Goal: Transaction & Acquisition: Book appointment/travel/reservation

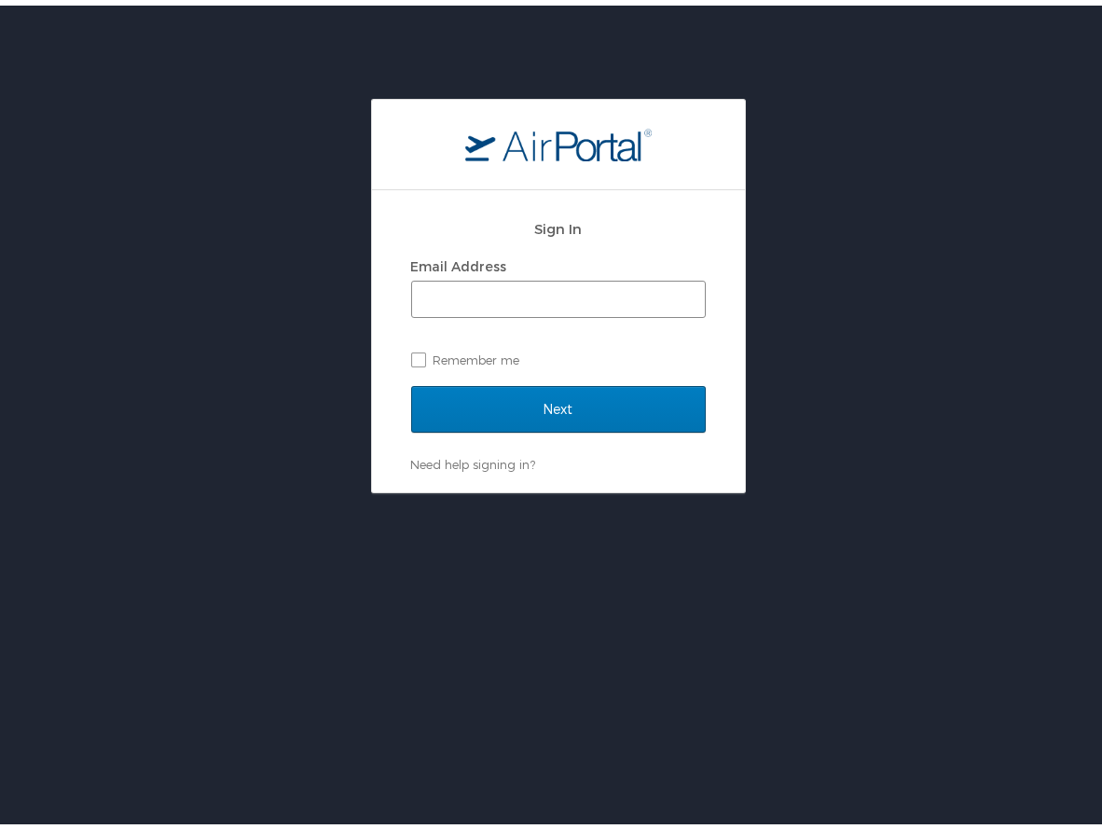
drag, startPoint x: 594, startPoint y: 315, endPoint x: 601, endPoint y: 292, distance: 24.5
click at [594, 315] on div "Email Address Remember me" at bounding box center [558, 307] width 295 height 121
click at [600, 292] on input "Email Address" at bounding box center [558, 293] width 293 height 35
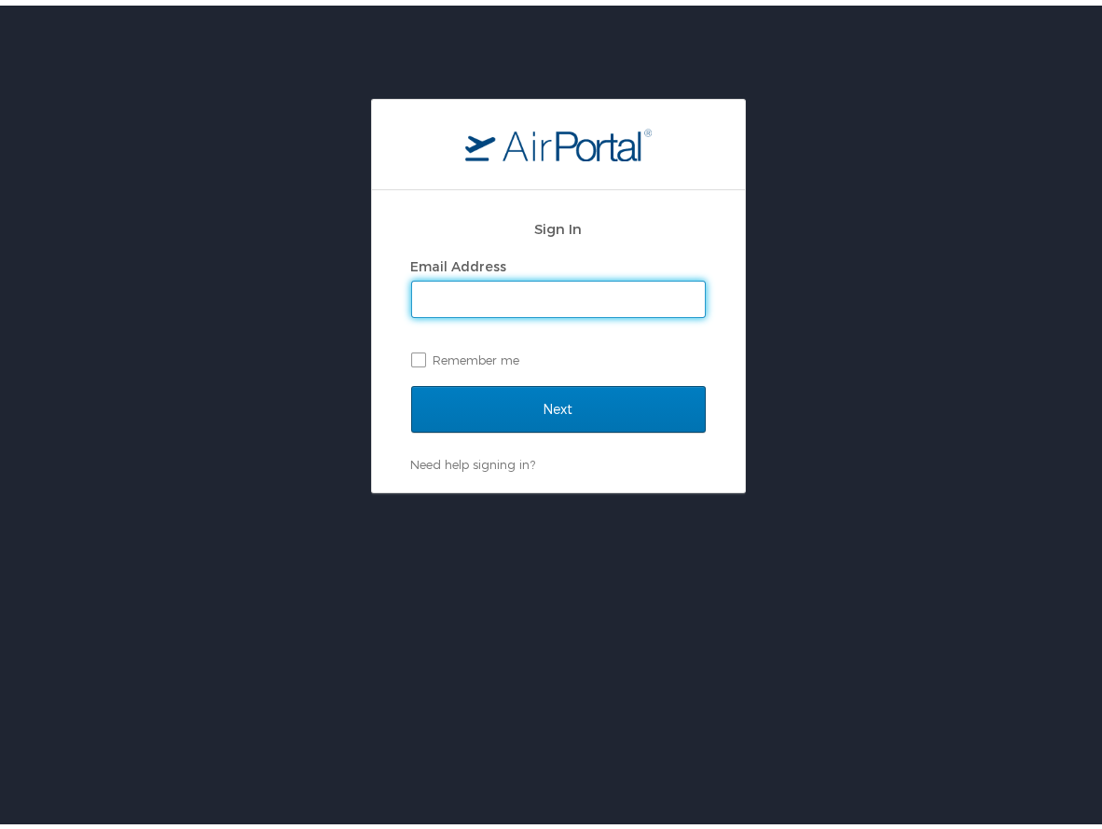
type input "[PERSON_NAME][EMAIL_ADDRESS][PERSON_NAME][DOMAIN_NAME]"
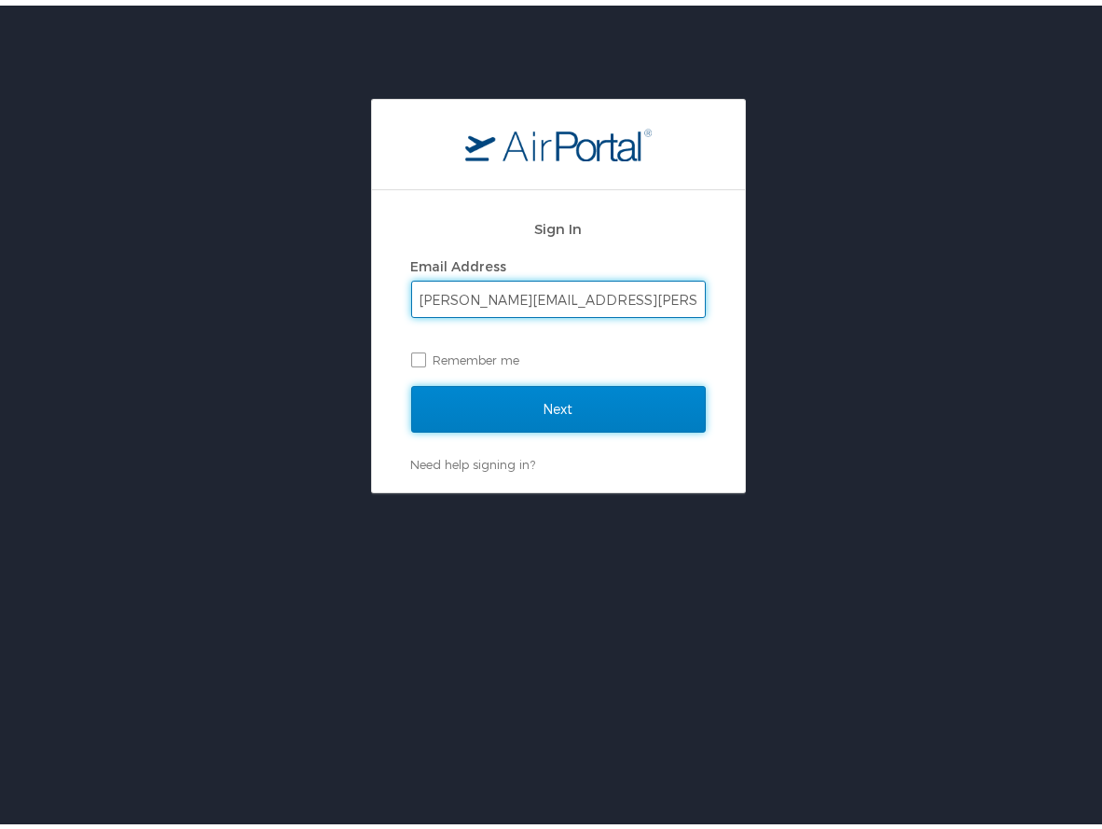
click at [586, 406] on input "Next" at bounding box center [558, 403] width 295 height 47
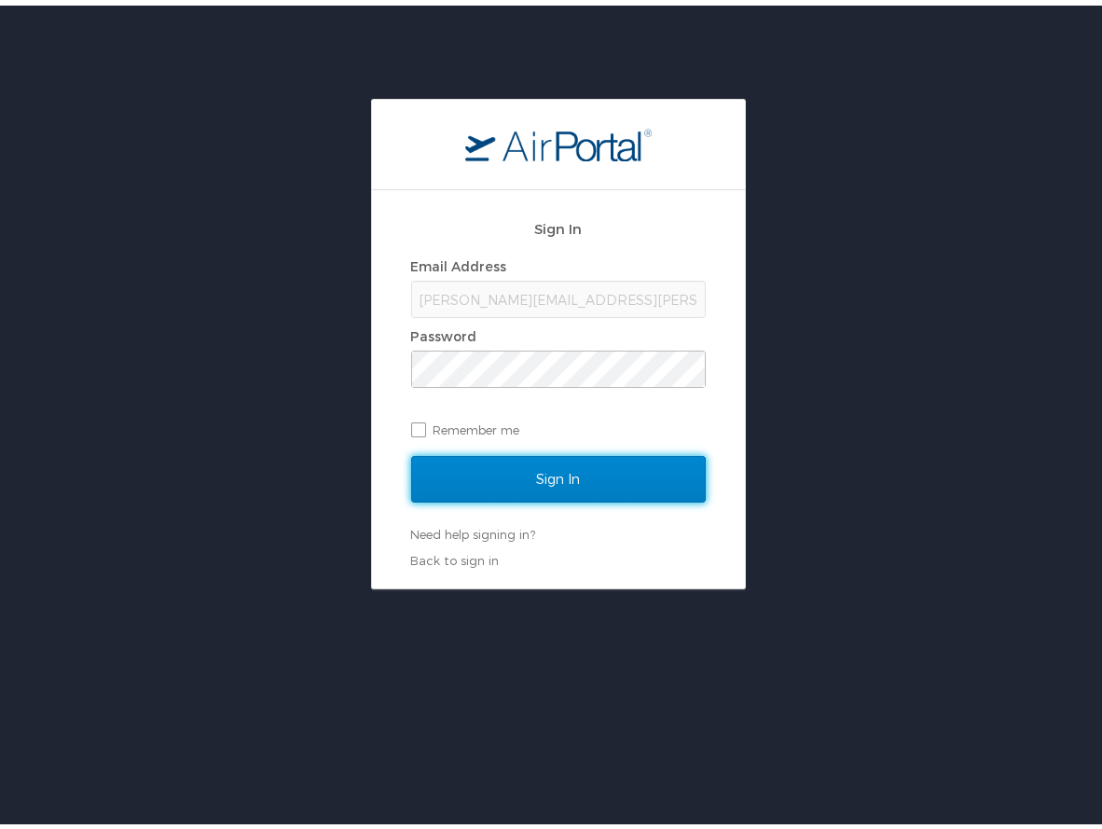
click at [613, 471] on input "Sign In" at bounding box center [558, 473] width 295 height 47
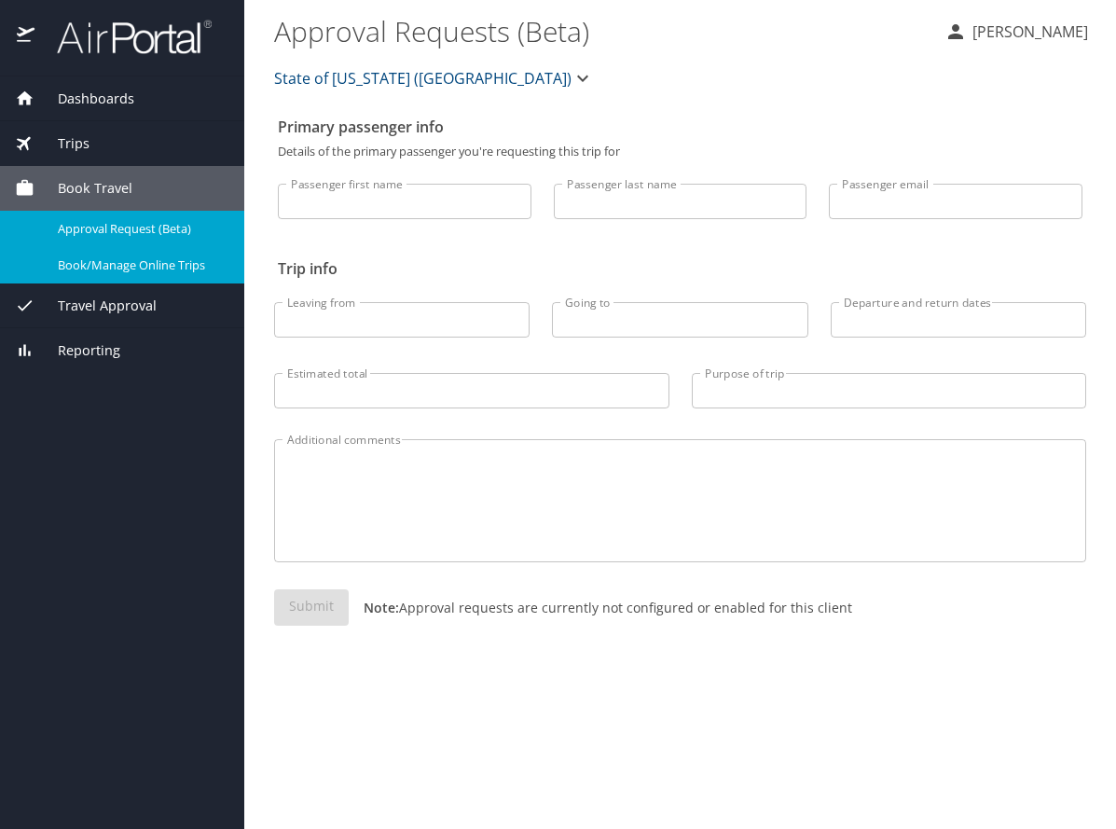
click at [119, 270] on span "Book/Manage Online Trips" at bounding box center [140, 265] width 164 height 18
click at [114, 184] on span "Book Travel" at bounding box center [83, 188] width 98 height 21
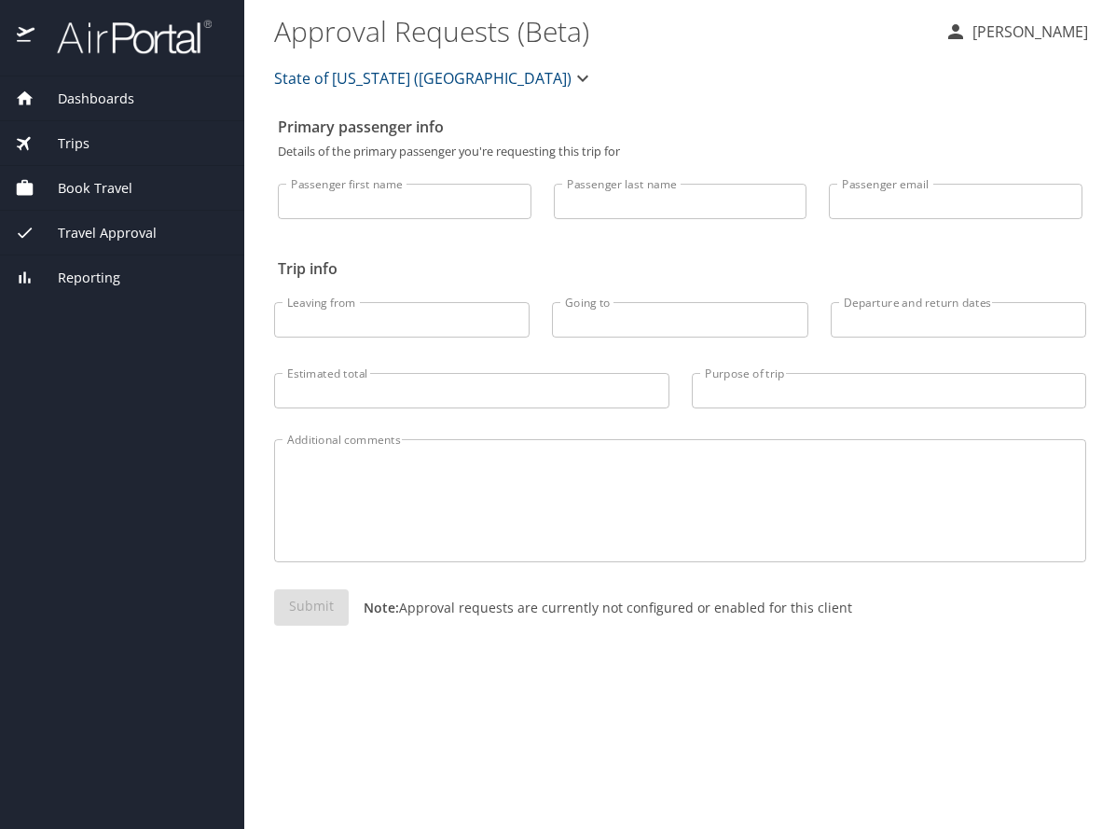
click at [105, 178] on span "Book Travel" at bounding box center [83, 188] width 98 height 21
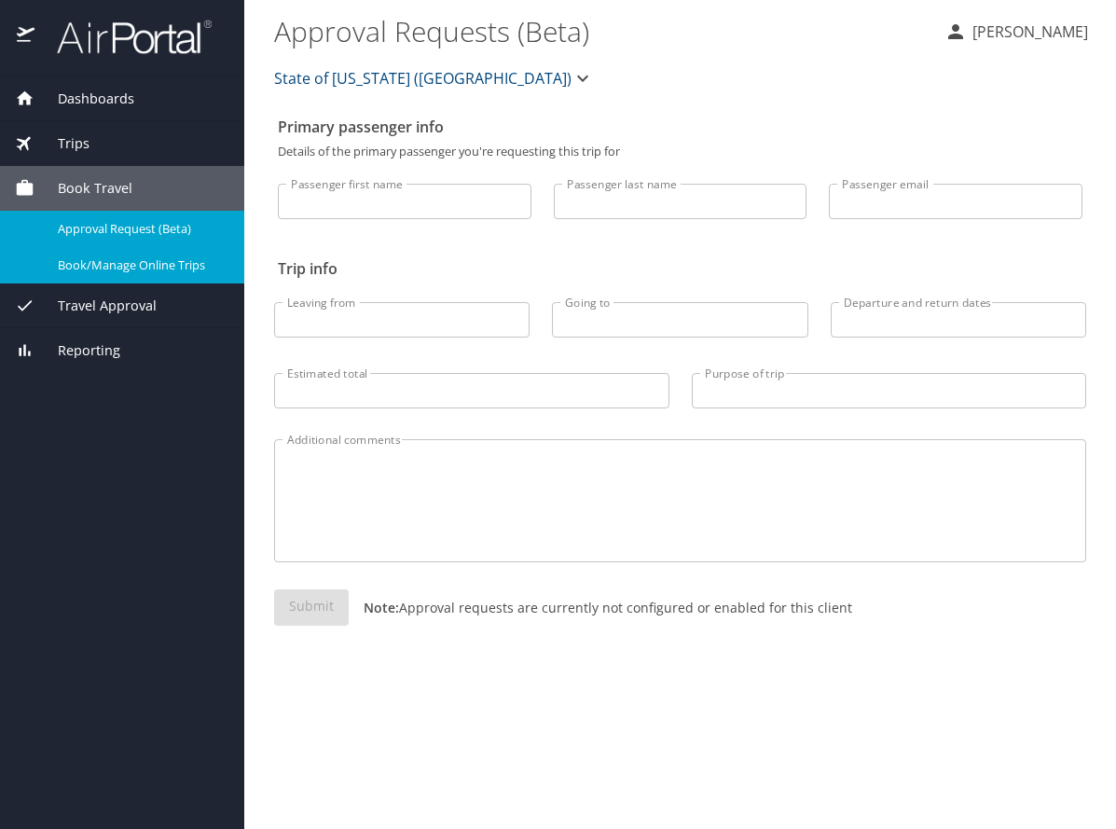
click at [112, 265] on span "Book/Manage Online Trips" at bounding box center [140, 265] width 164 height 18
